Goal: Navigation & Orientation: Find specific page/section

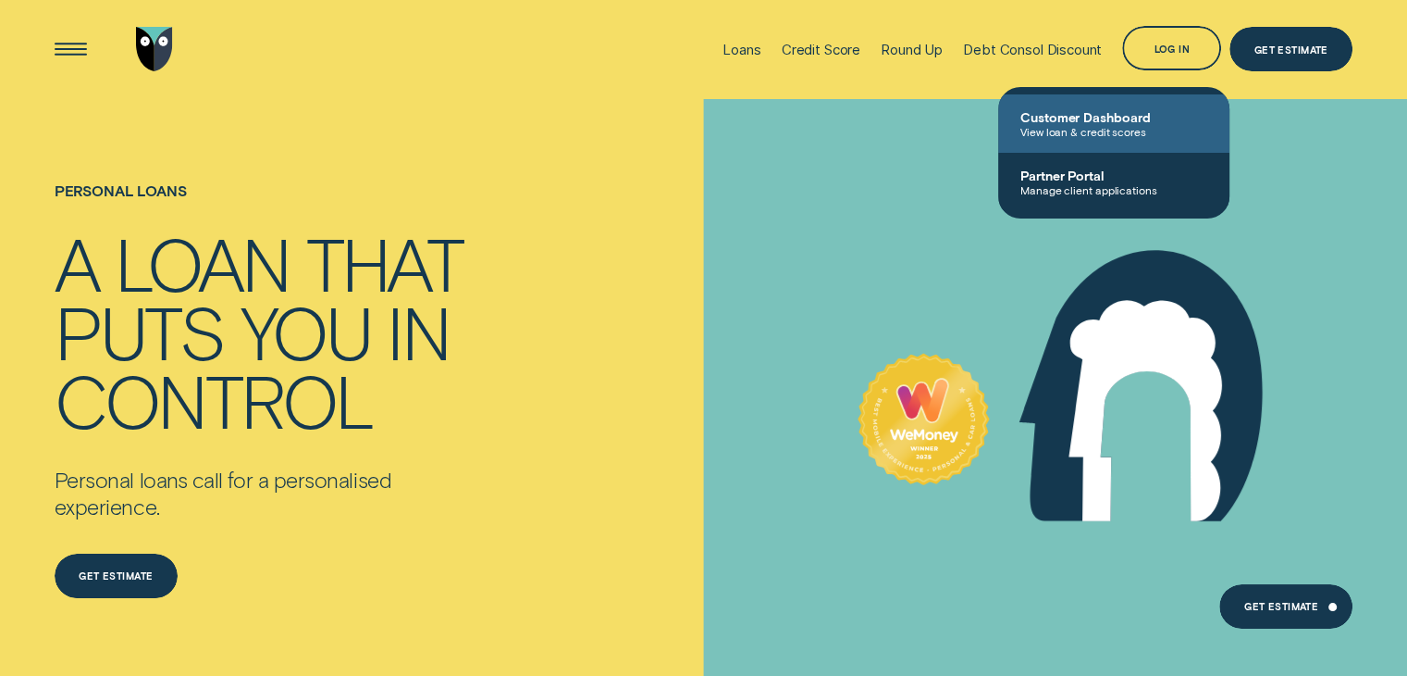
click at [1074, 122] on span "Customer Dashboard" at bounding box center [1114, 117] width 187 height 16
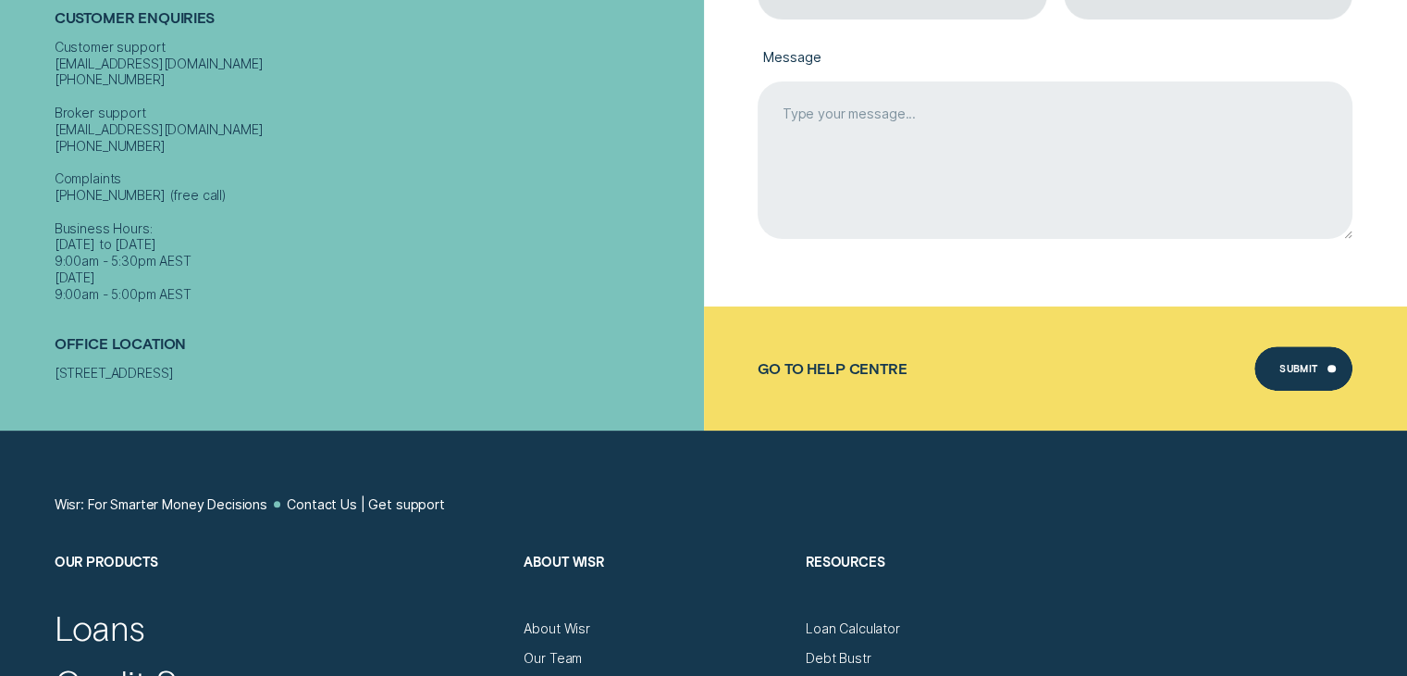
scroll to position [1018, 0]
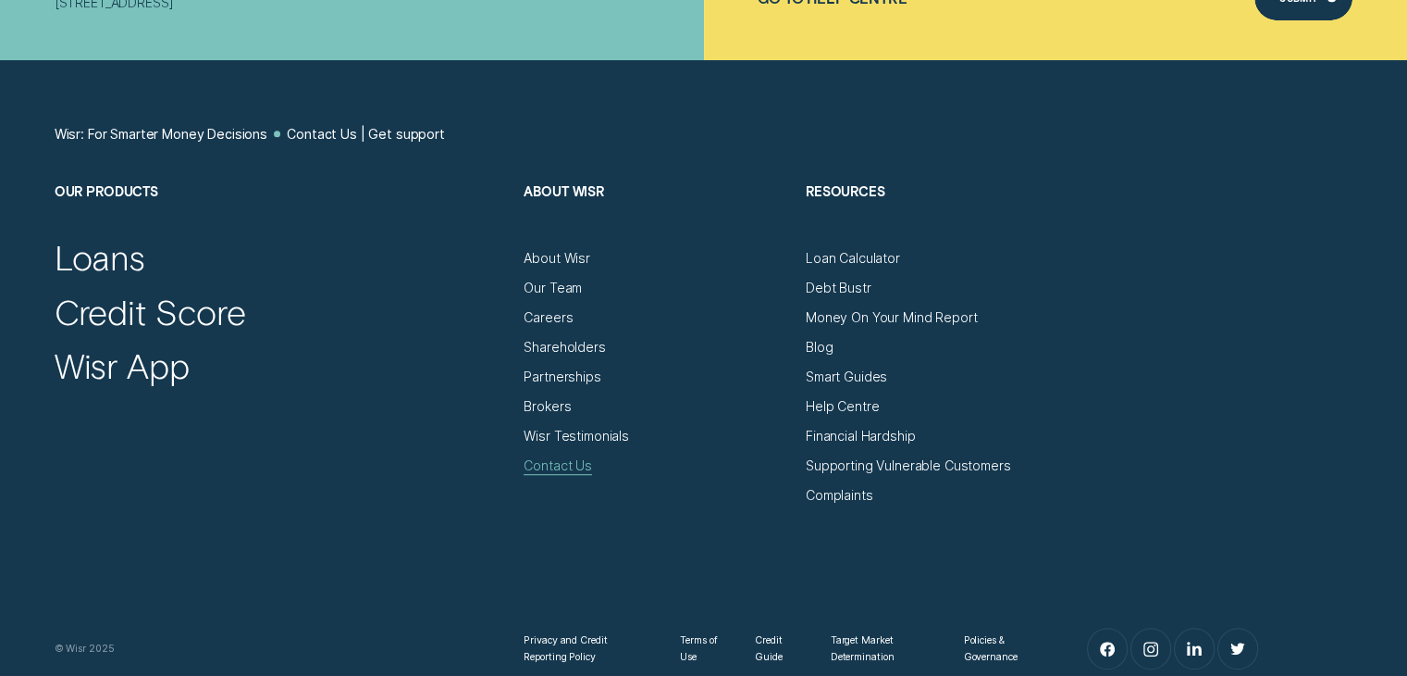
click at [544, 462] on div "Contact Us" at bounding box center [558, 465] width 68 height 17
click at [832, 404] on div "Help Centre" at bounding box center [842, 406] width 73 height 17
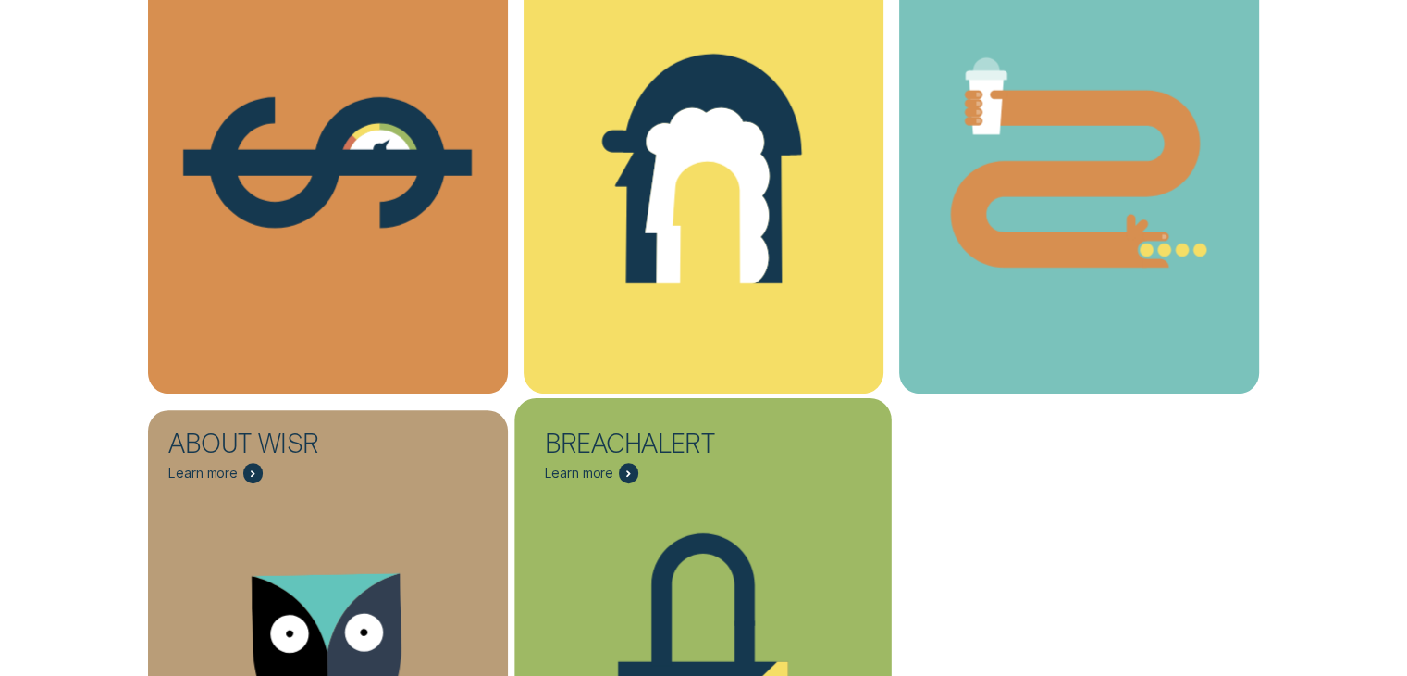
scroll to position [740, 0]
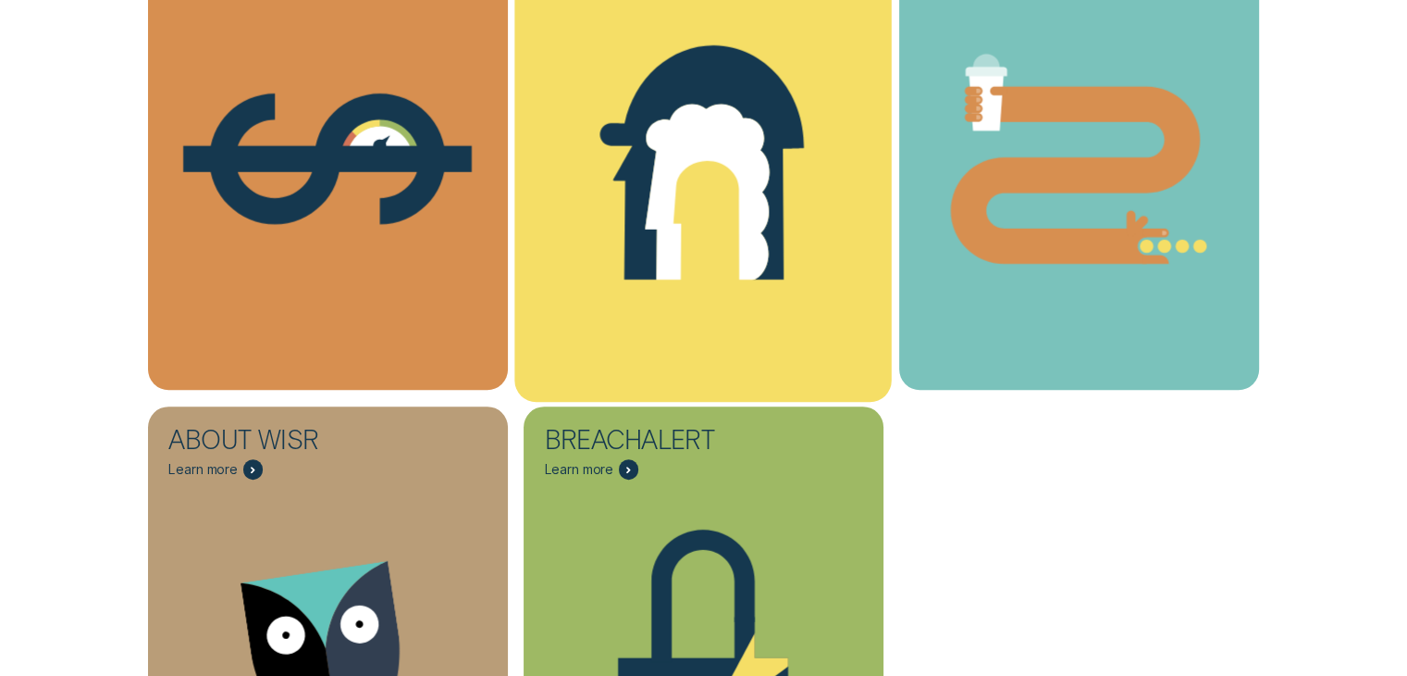
click at [636, 153] on icon "Loans - Learn more" at bounding box center [703, 161] width 205 height 235
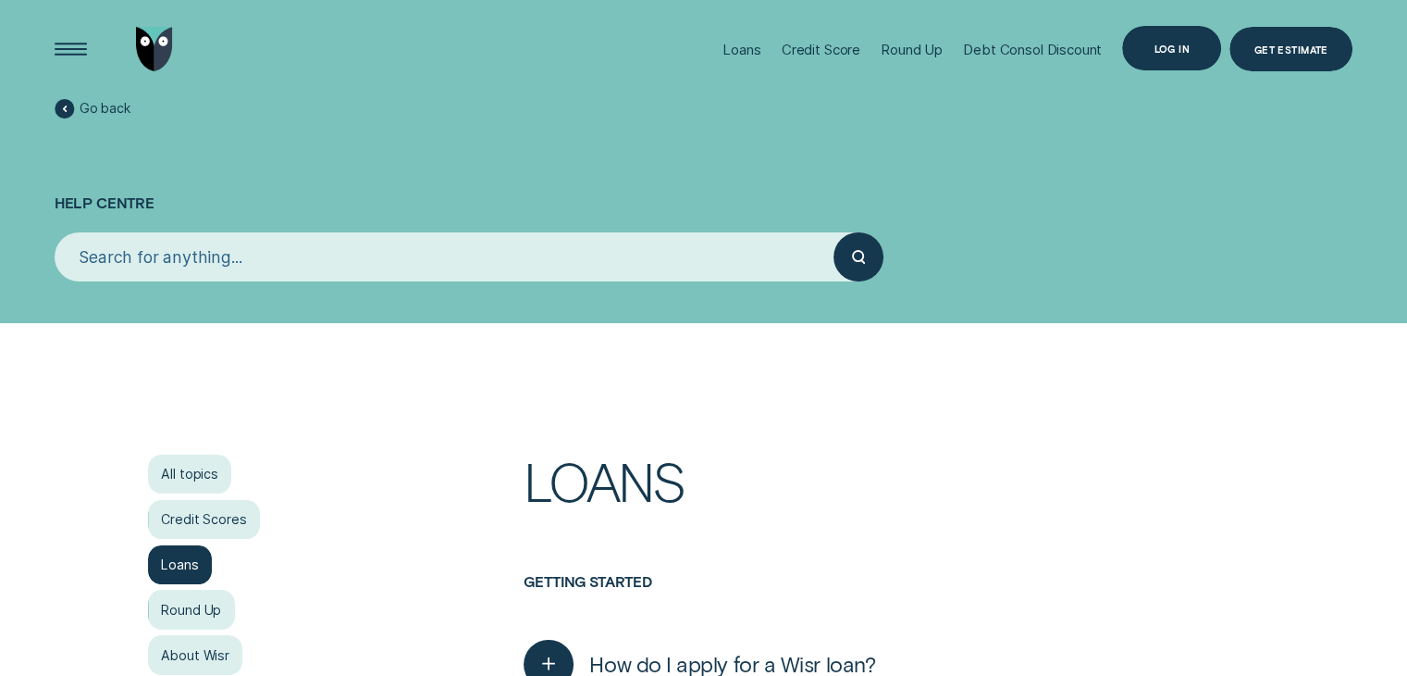
click at [1170, 64] on div "Log in" at bounding box center [1171, 48] width 99 height 44
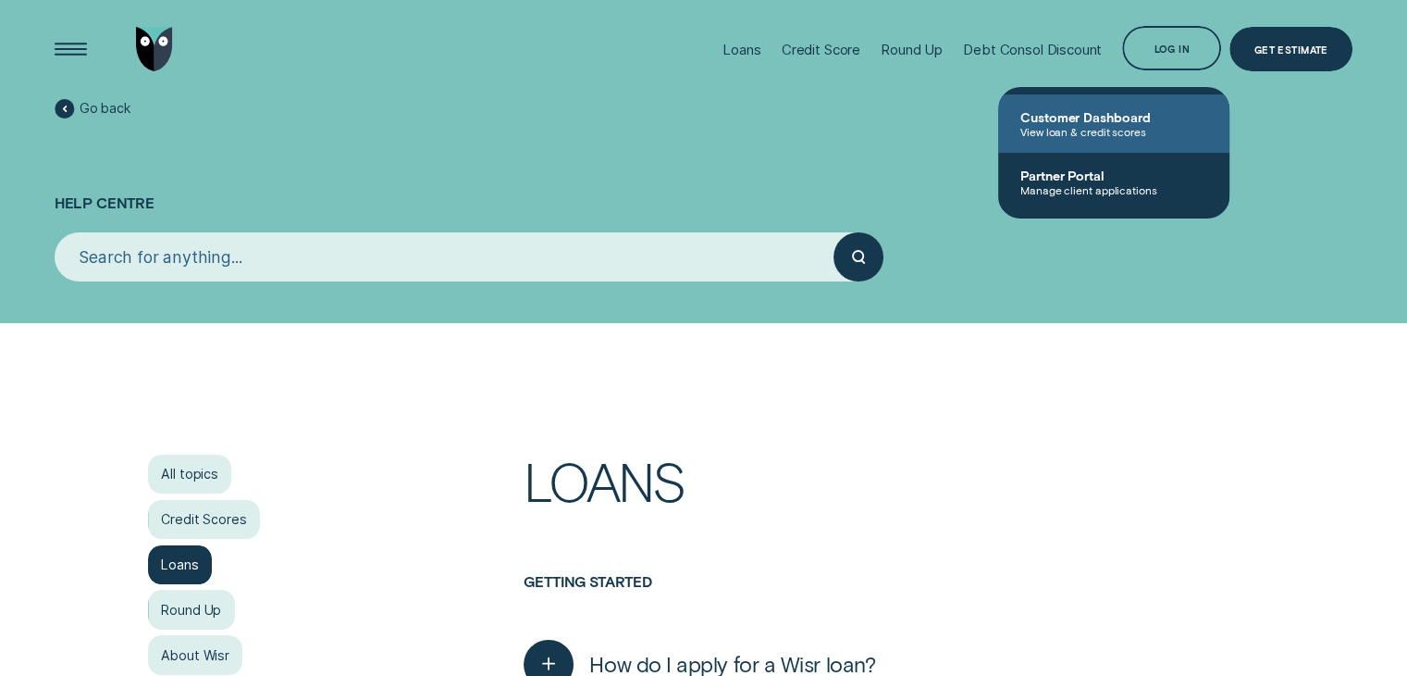
click at [1073, 119] on span "Customer Dashboard" at bounding box center [1114, 117] width 187 height 16
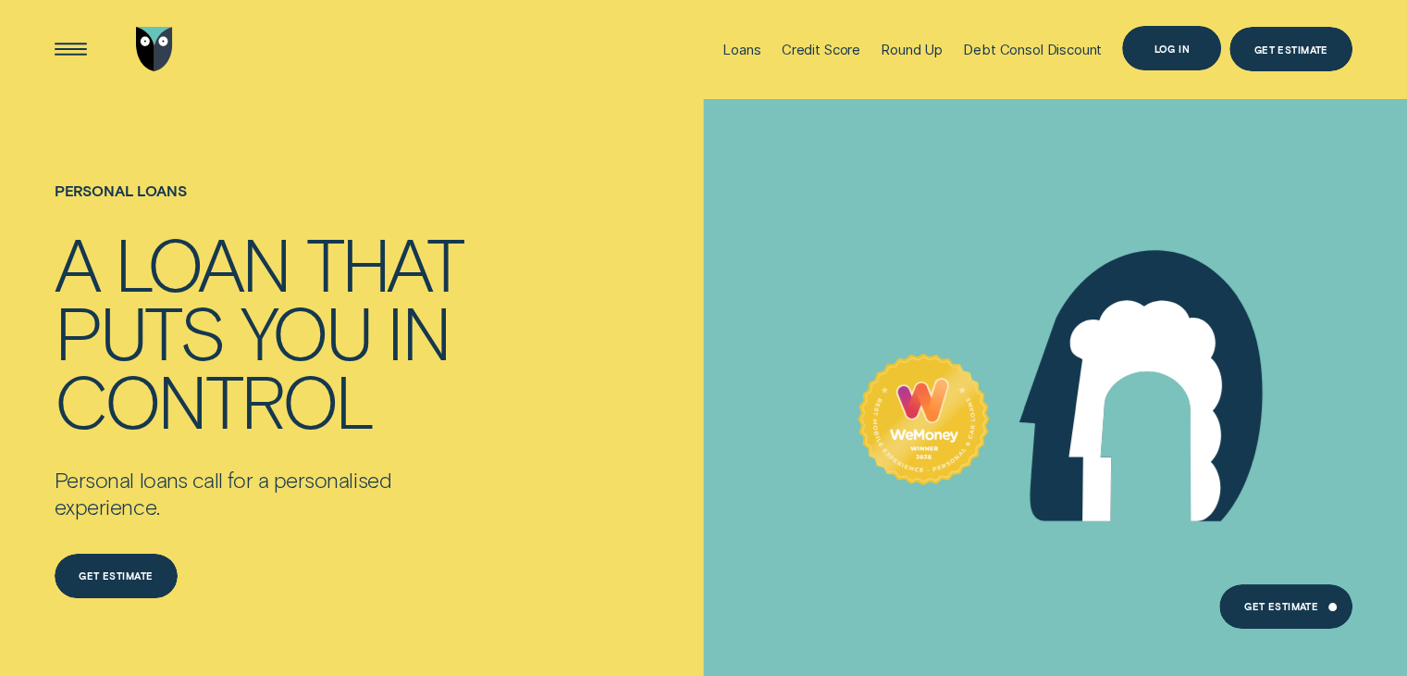
click at [1159, 49] on div "Log in" at bounding box center [1172, 48] width 36 height 8
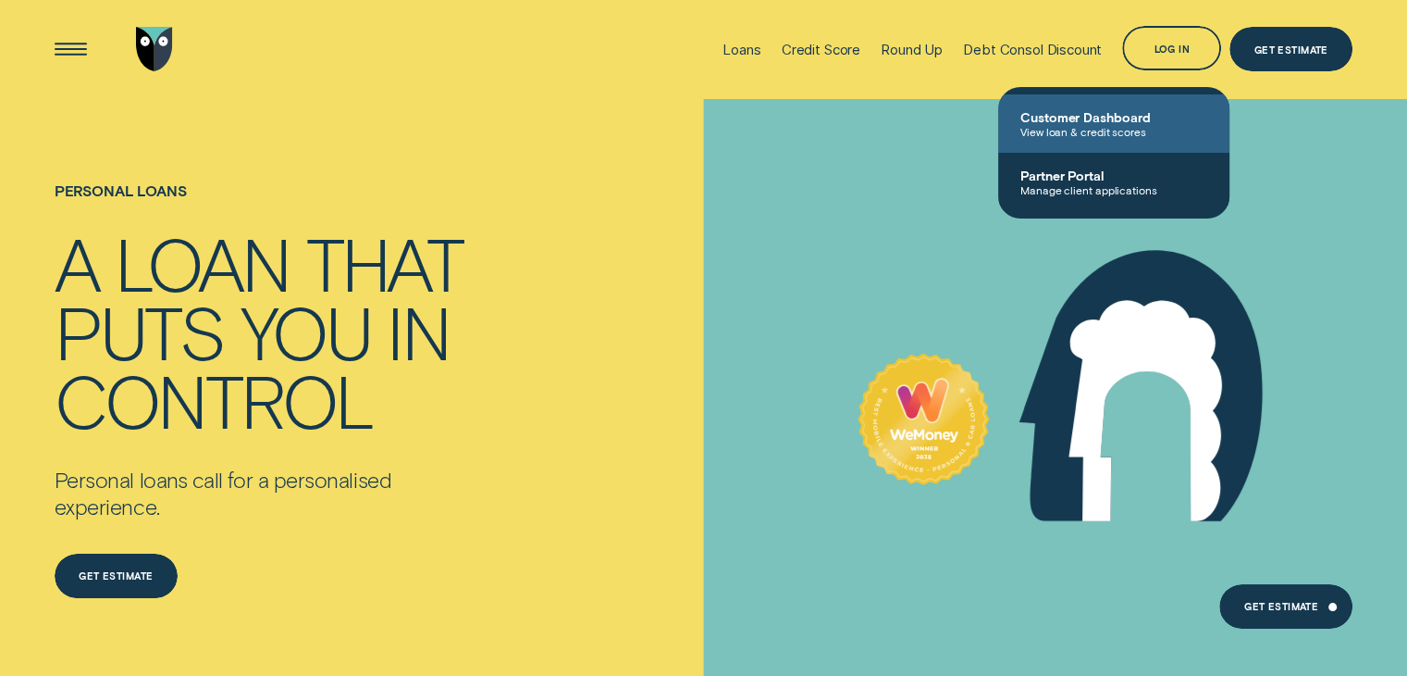
click at [1081, 116] on span "Customer Dashboard" at bounding box center [1114, 117] width 187 height 16
